Goal: Information Seeking & Learning: Find specific fact

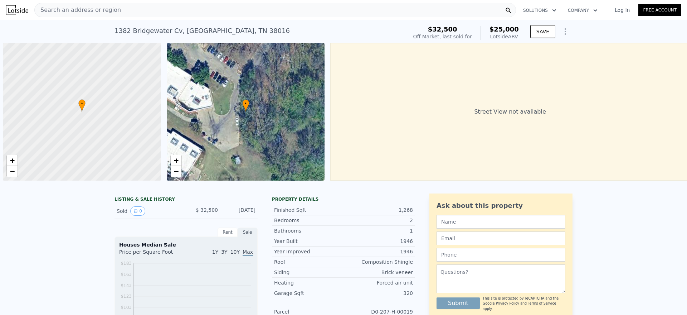
scroll to position [0, 3]
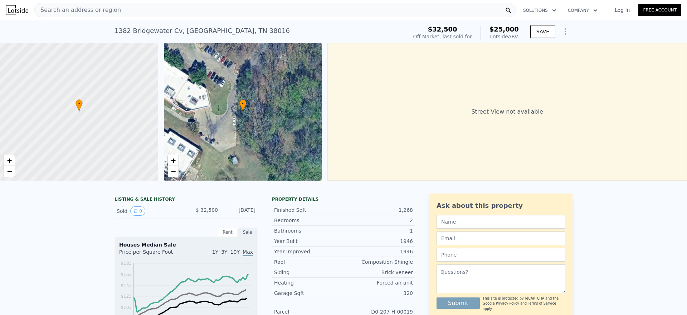
click at [189, 35] on div "[STREET_ADDRESS]" at bounding box center [202, 31] width 175 height 10
click at [190, 27] on div "[STREET_ADDRESS]" at bounding box center [202, 31] width 175 height 10
copy div "[STREET_ADDRESS] Sold [DATE] for $32,500 (~ARV $25k )"
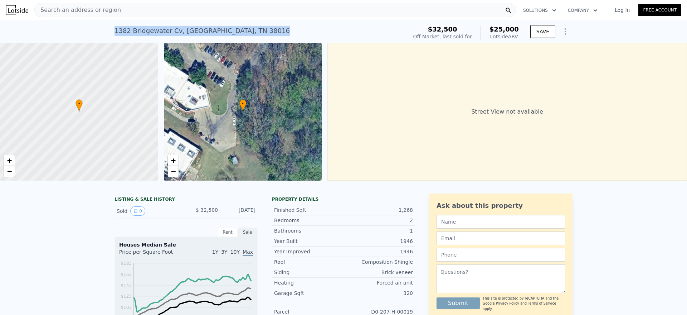
click at [230, 119] on div "• + −" at bounding box center [243, 111] width 158 height 137
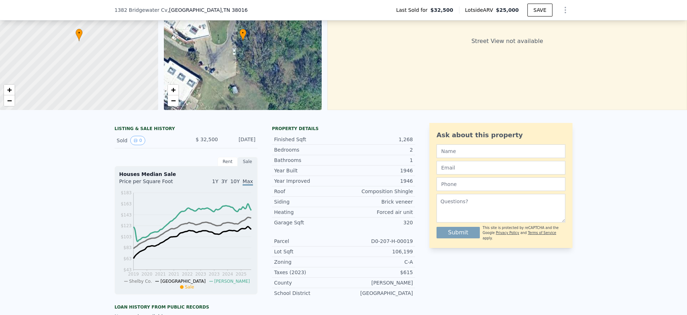
scroll to position [3, 0]
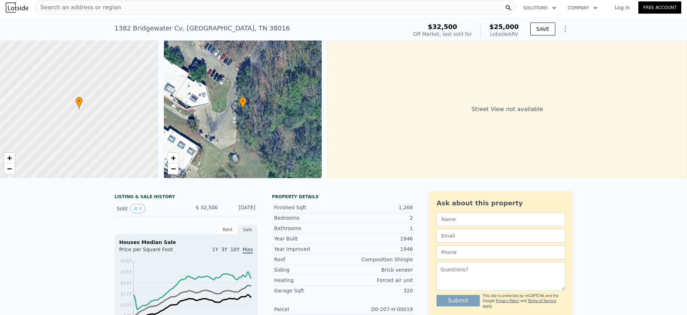
click at [275, 137] on div "• + −" at bounding box center [243, 108] width 158 height 137
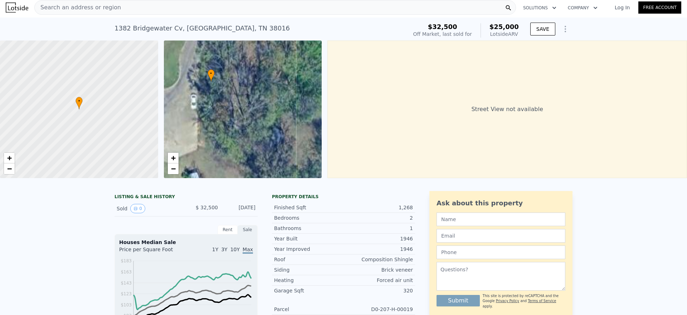
click at [275, 137] on div "• + −" at bounding box center [243, 108] width 158 height 137
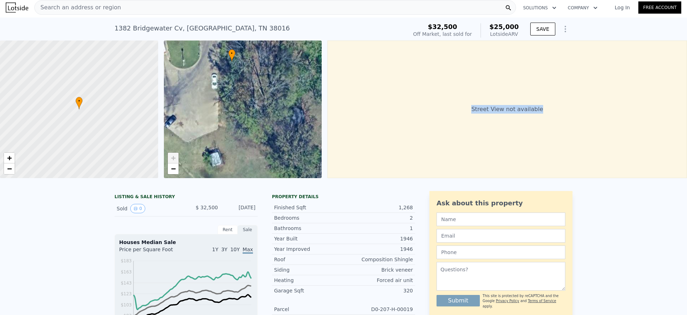
drag, startPoint x: 220, startPoint y: 109, endPoint x: 225, endPoint y: 107, distance: 5.0
click at [225, 107] on div "• + −" at bounding box center [243, 108] width 158 height 137
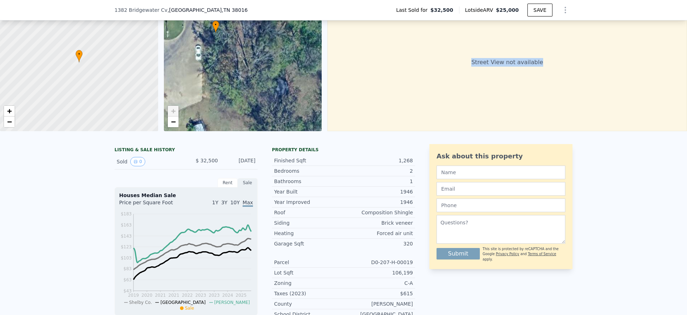
scroll to position [0, 0]
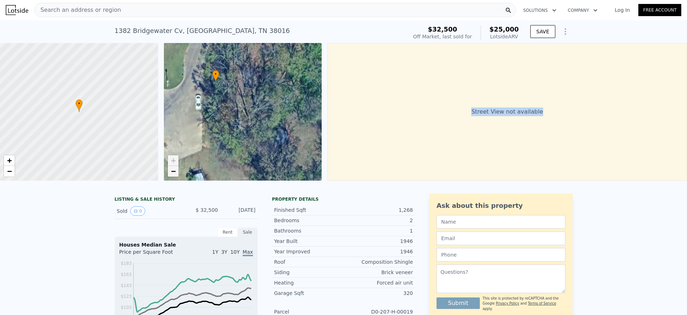
click at [176, 172] on link "−" at bounding box center [173, 171] width 11 height 11
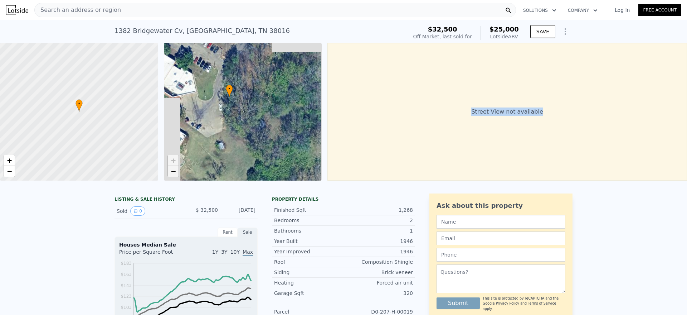
click at [176, 172] on link "−" at bounding box center [173, 171] width 11 height 11
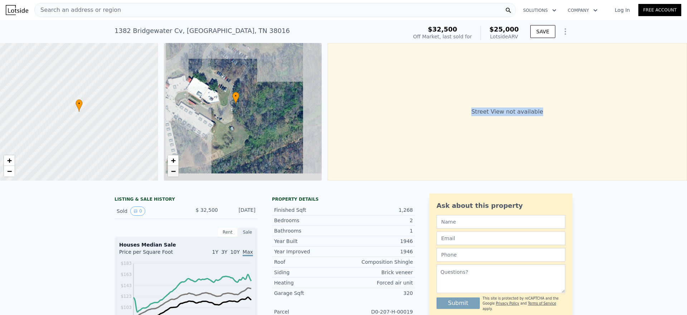
click at [176, 172] on link "−" at bounding box center [173, 171] width 11 height 11
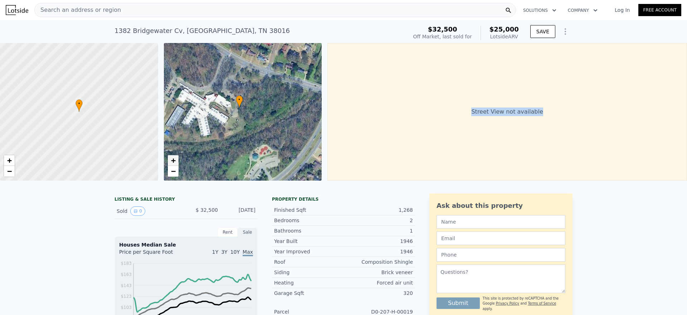
click at [172, 164] on span "+" at bounding box center [173, 160] width 5 height 9
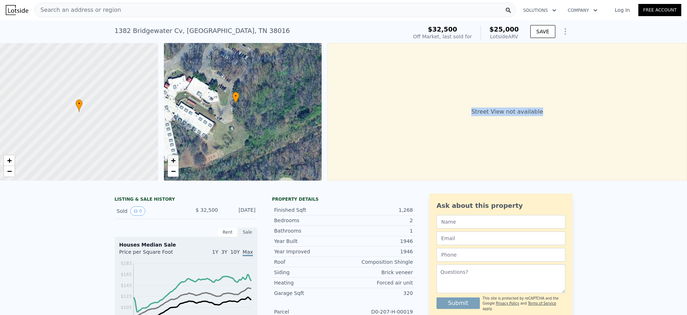
click at [172, 164] on span "+" at bounding box center [173, 160] width 5 height 9
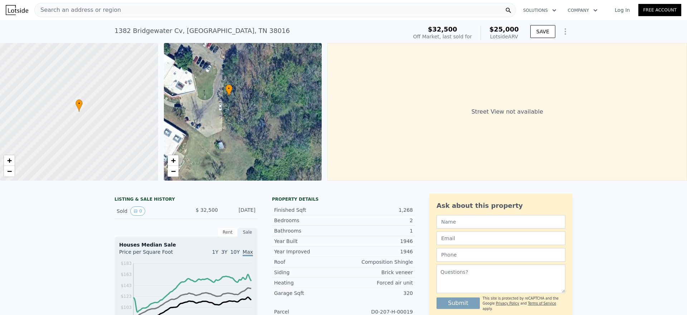
click at [220, 32] on div "[STREET_ADDRESS]" at bounding box center [202, 31] width 175 height 10
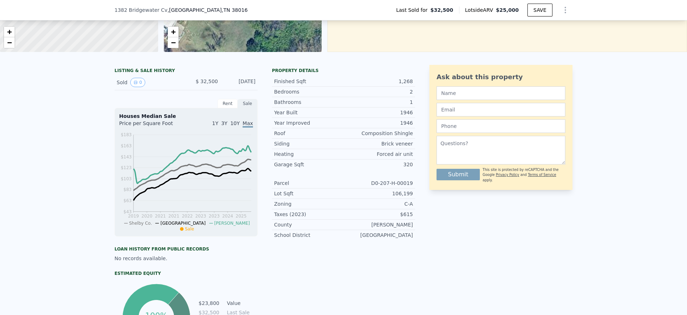
scroll to position [3, 0]
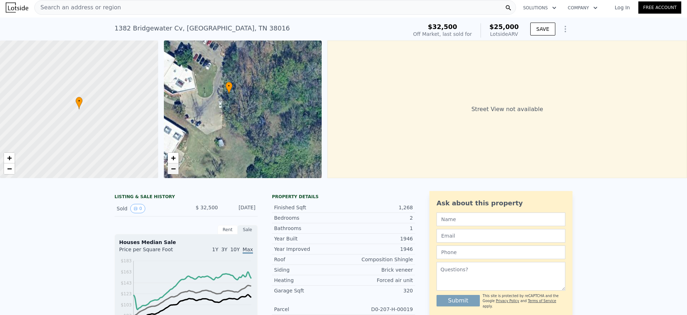
click at [173, 171] on span "−" at bounding box center [173, 168] width 5 height 9
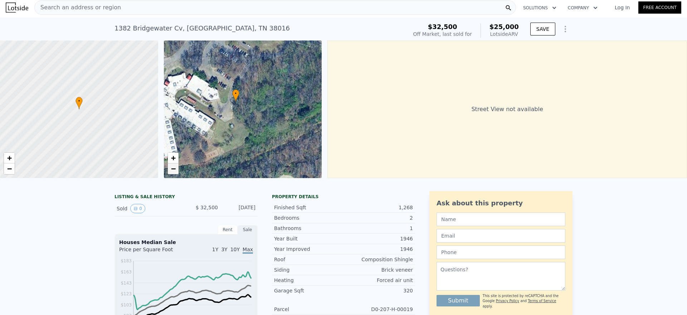
click at [173, 171] on span "−" at bounding box center [173, 168] width 5 height 9
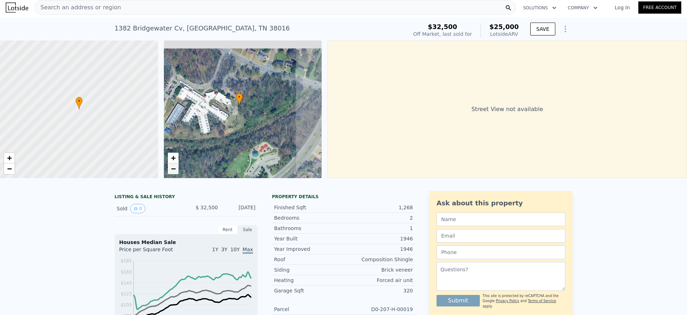
click at [173, 171] on span "−" at bounding box center [173, 168] width 5 height 9
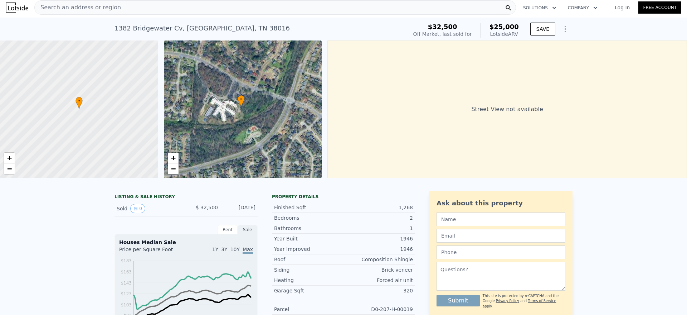
click at [241, 113] on div "• + −" at bounding box center [243, 108] width 158 height 137
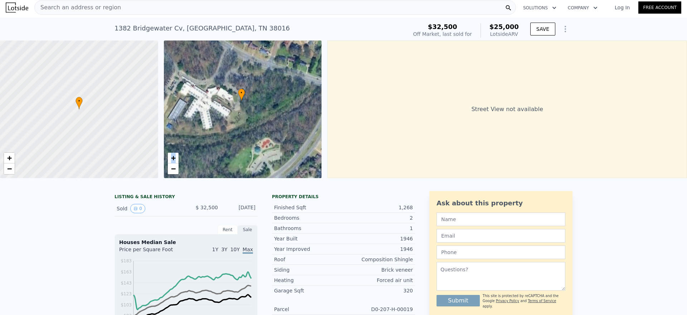
click at [241, 113] on div "• + −" at bounding box center [243, 108] width 158 height 137
click at [251, 105] on div "• + −" at bounding box center [243, 108] width 158 height 137
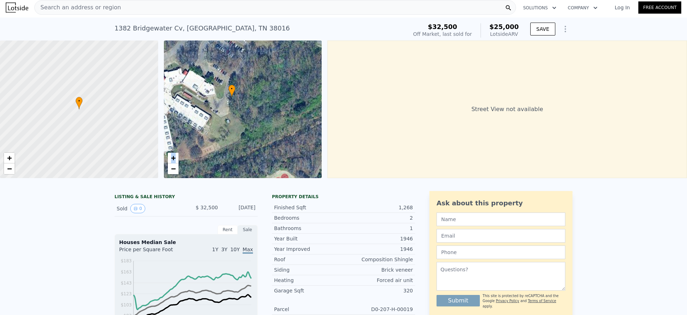
click at [230, 113] on div "• + −" at bounding box center [243, 108] width 158 height 137
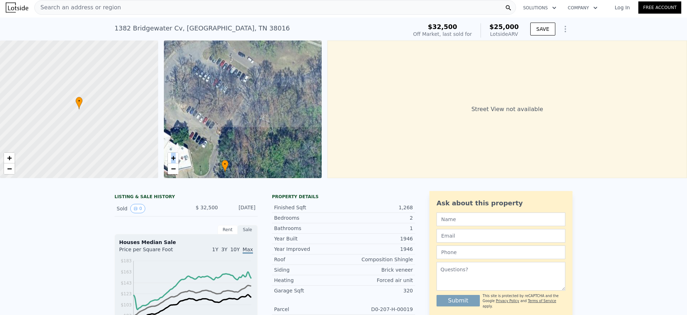
drag, startPoint x: 263, startPoint y: 74, endPoint x: 255, endPoint y: 166, distance: 92.0
click at [255, 166] on div "• + −" at bounding box center [243, 108] width 158 height 137
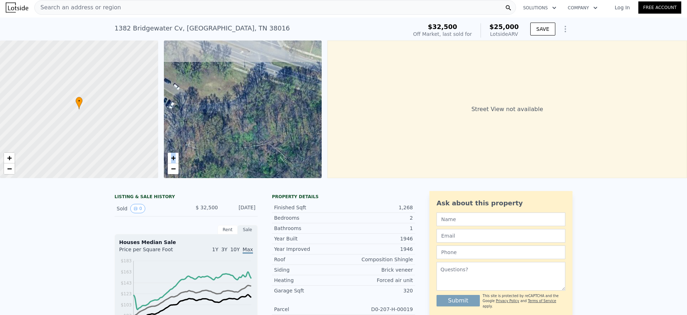
drag, startPoint x: 252, startPoint y: 154, endPoint x: 177, endPoint y: 184, distance: 80.7
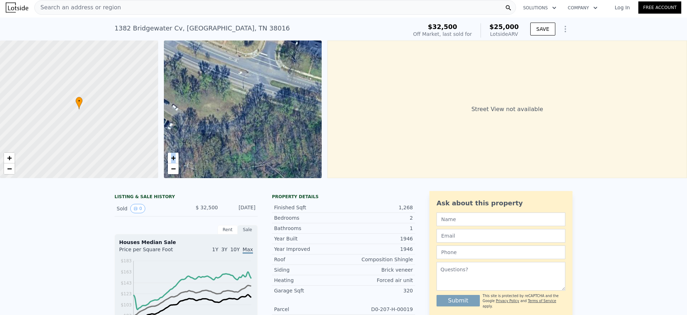
drag, startPoint x: 222, startPoint y: 130, endPoint x: 240, endPoint y: 121, distance: 20.2
click at [238, 126] on div "• + −" at bounding box center [243, 108] width 158 height 137
